Goal: Find specific page/section: Find specific page/section

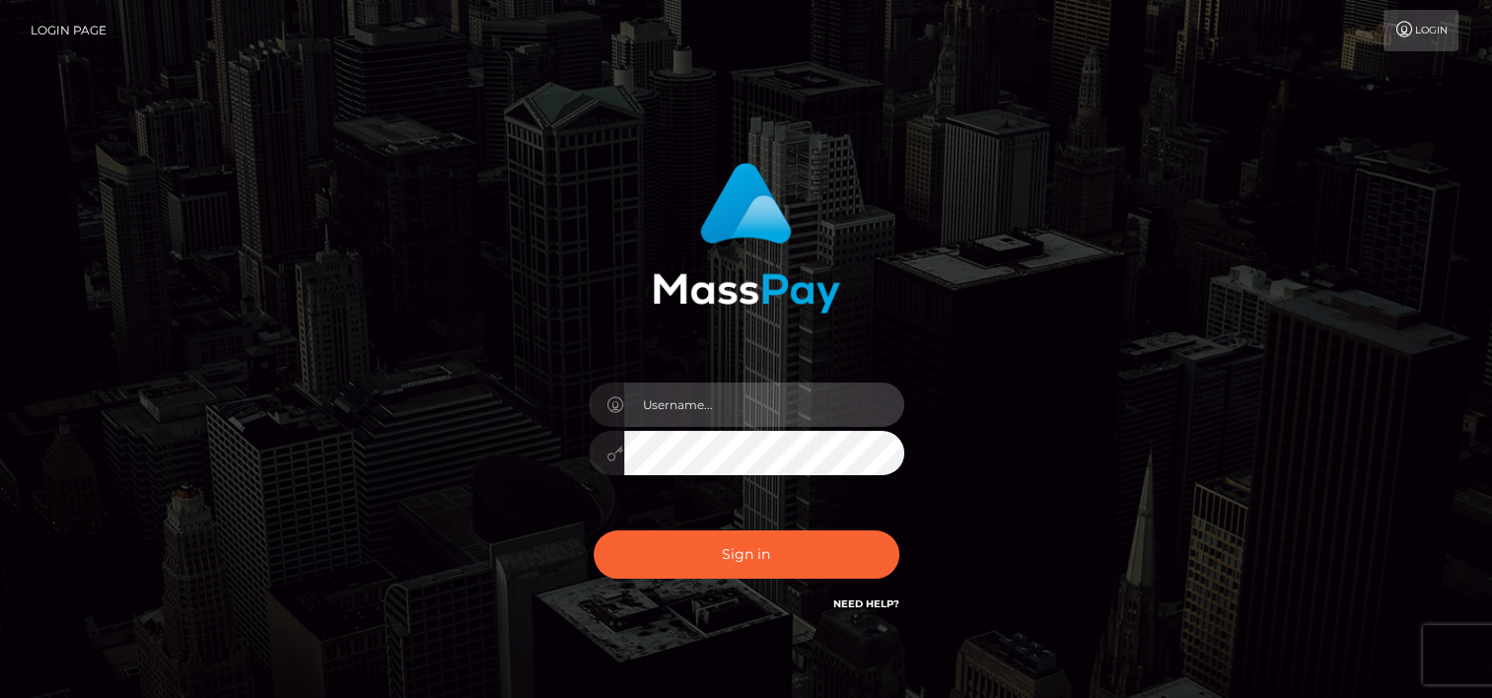
click at [740, 410] on input "text" at bounding box center [764, 405] width 280 height 44
type input "m"
type input "tammyk.cforth"
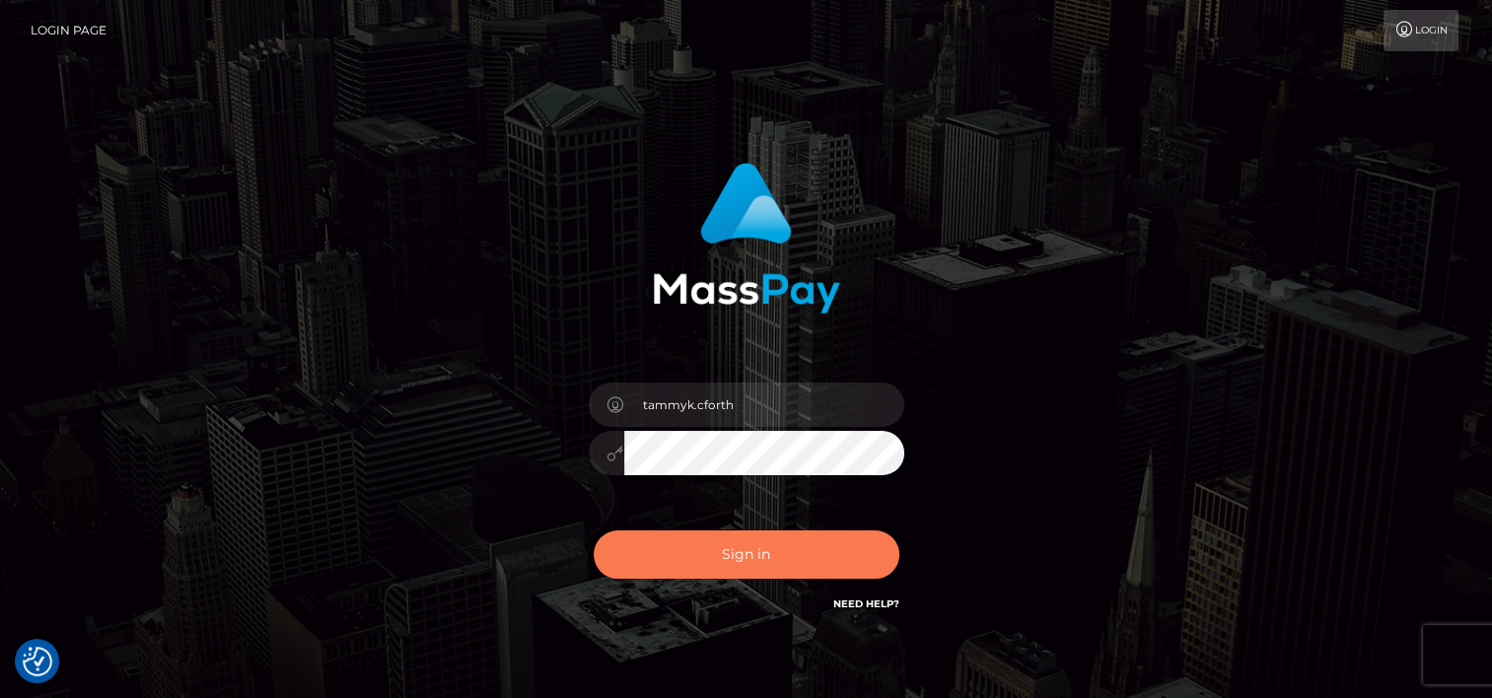
click at [745, 552] on button "Sign in" at bounding box center [747, 555] width 306 height 48
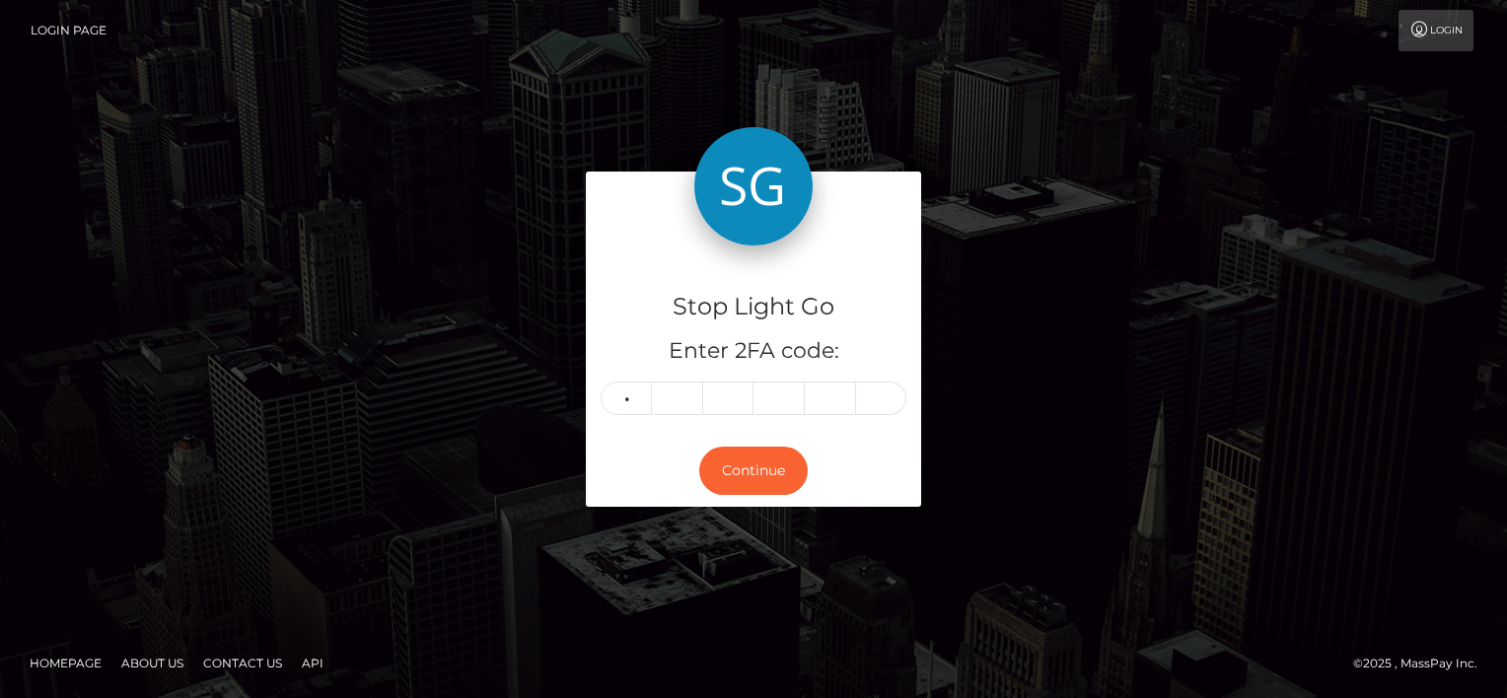
type input "4"
type input "3"
type input "4"
type input "2"
type input "7"
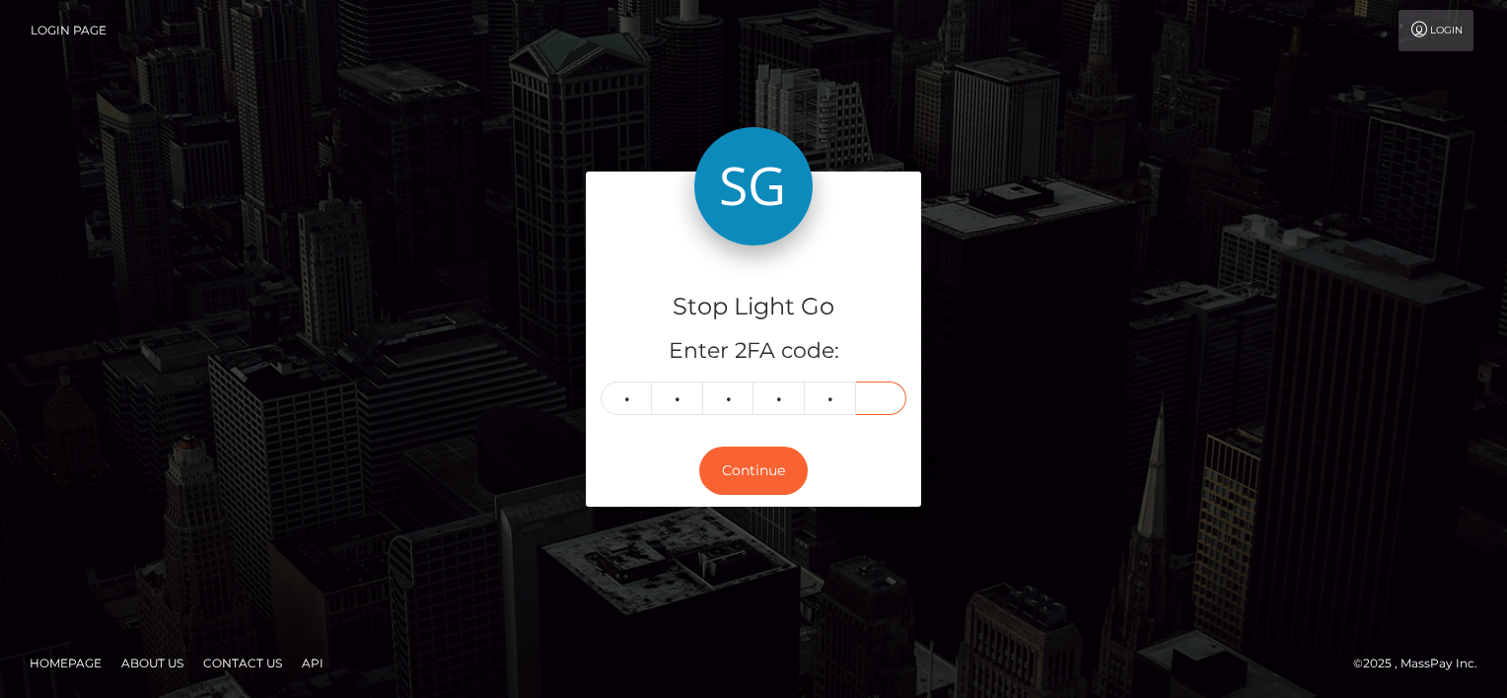
type input "1"
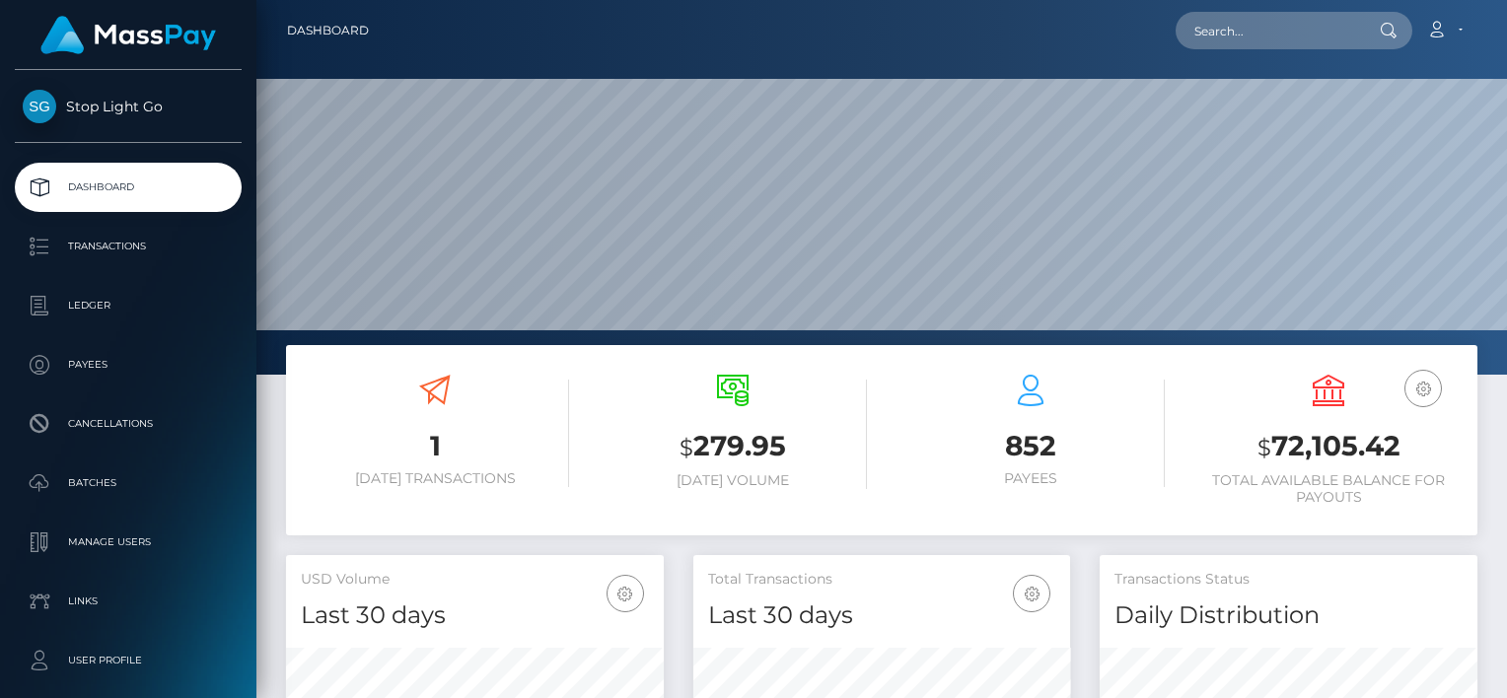
scroll to position [349, 378]
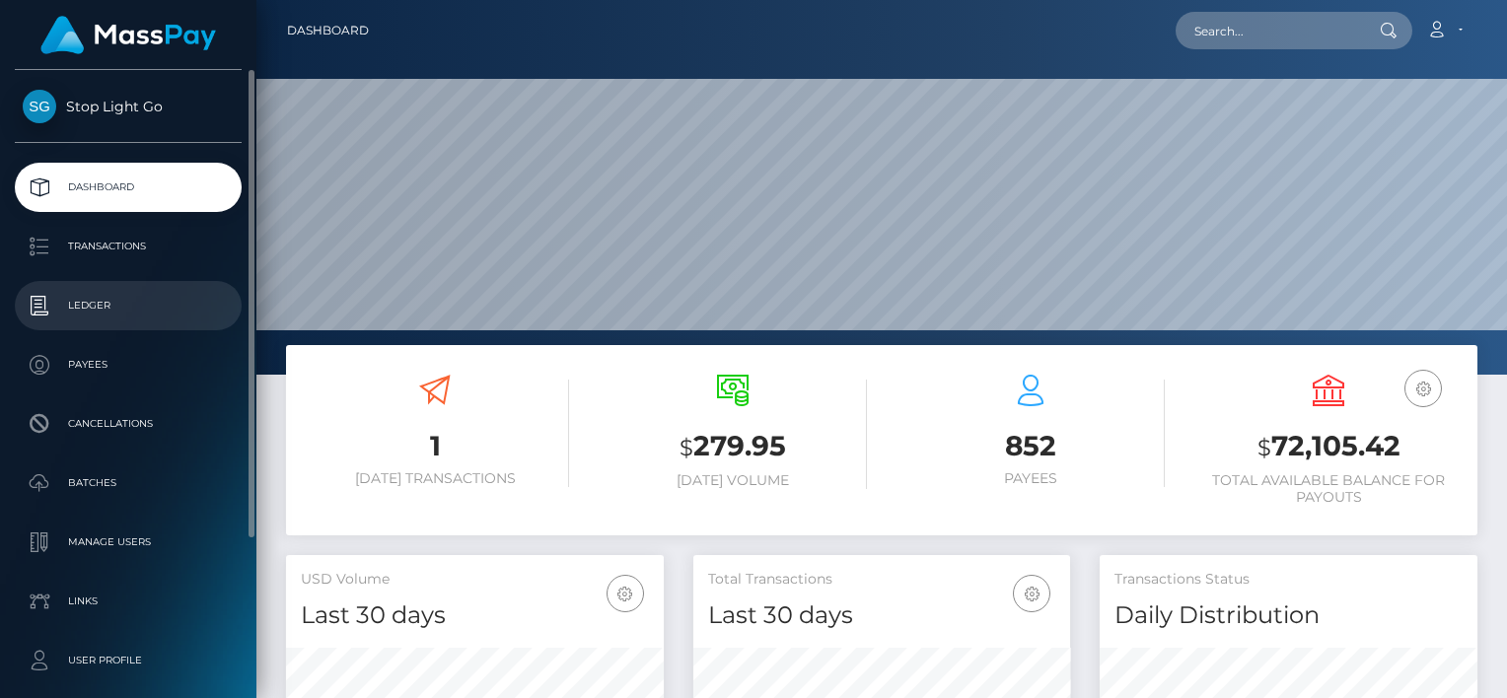
click at [84, 307] on p "Ledger" at bounding box center [128, 306] width 211 height 30
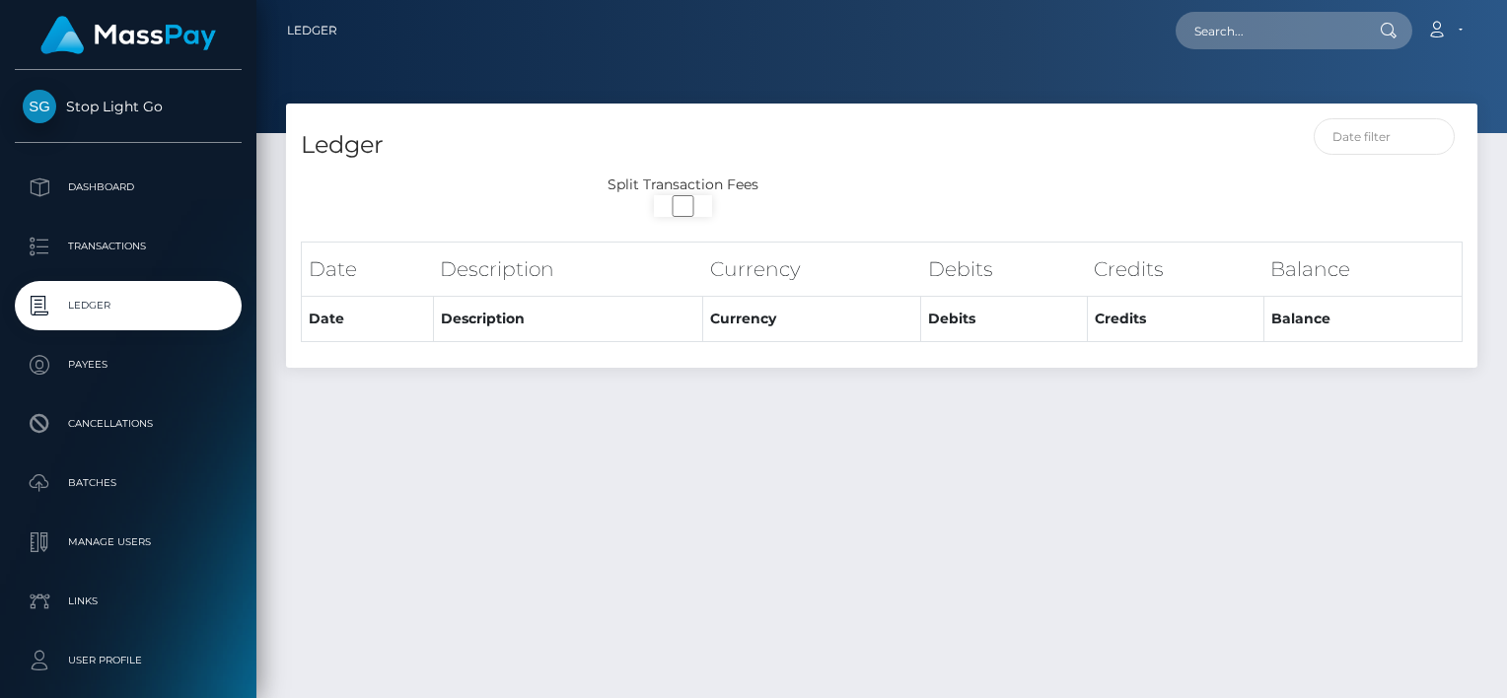
select select
